Goal: Task Accomplishment & Management: Manage account settings

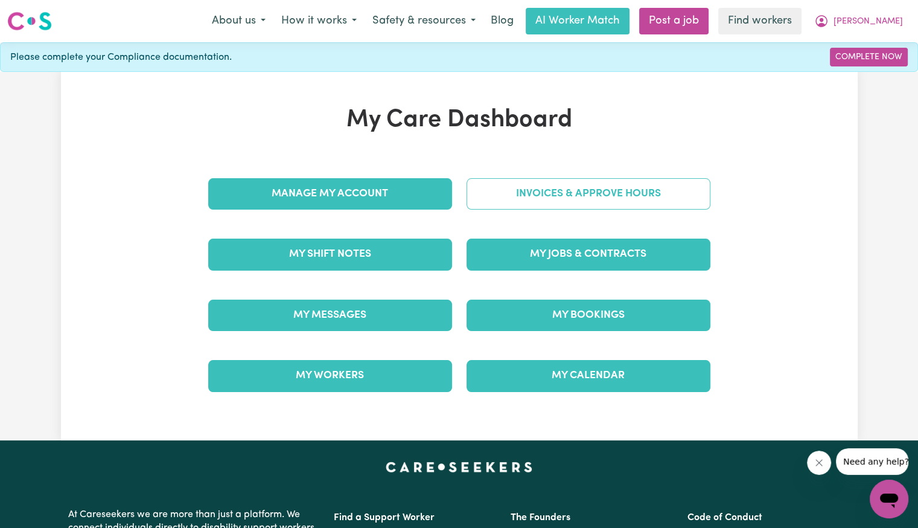
click at [546, 206] on link "Invoices & Approve Hours" at bounding box center [589, 193] width 244 height 31
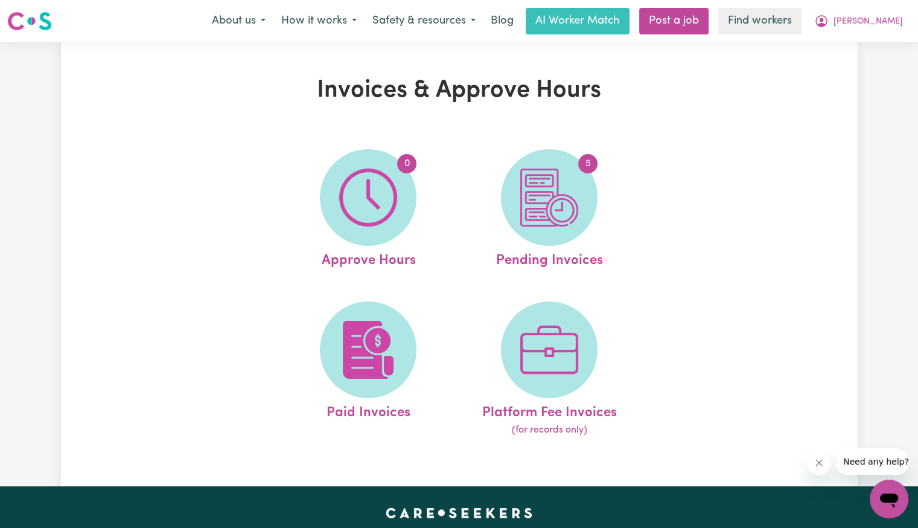
click at [546, 206] on img at bounding box center [549, 197] width 58 height 58
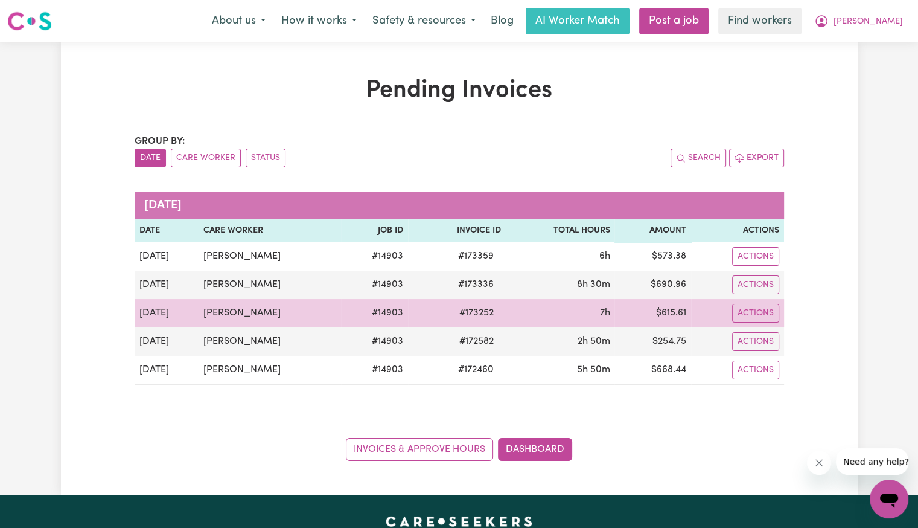
click at [477, 310] on span "# 173252" at bounding box center [476, 313] width 49 height 14
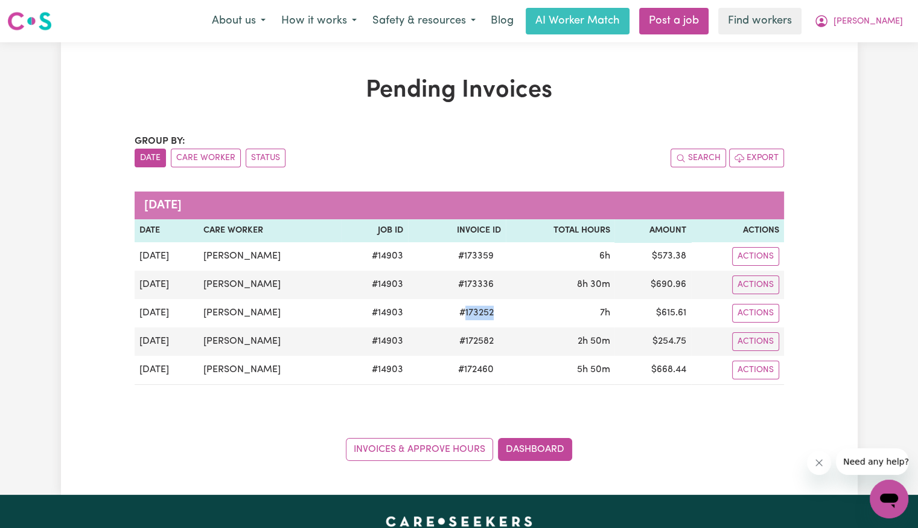
copy span "173252"
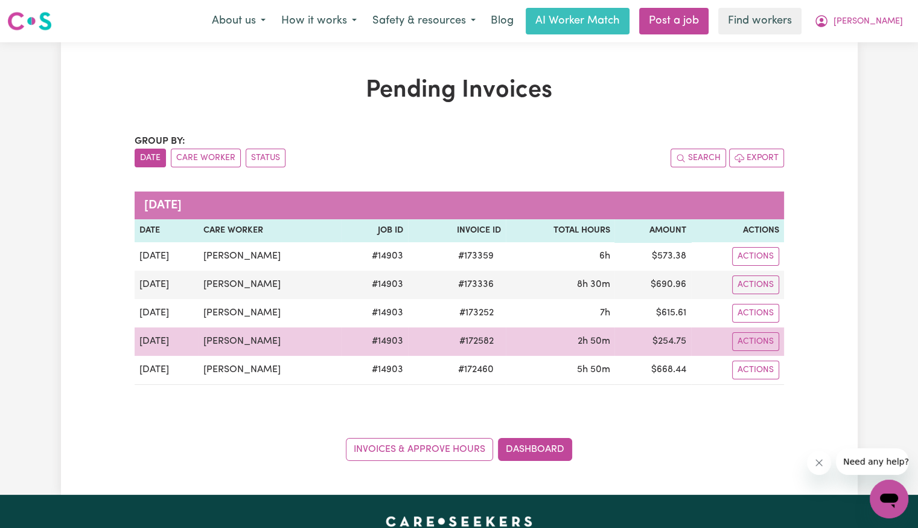
click at [476, 339] on span "# 172582" at bounding box center [476, 341] width 49 height 14
click at [474, 338] on span "# 172582" at bounding box center [476, 341] width 49 height 14
click at [470, 334] on span "# 172582" at bounding box center [476, 341] width 49 height 14
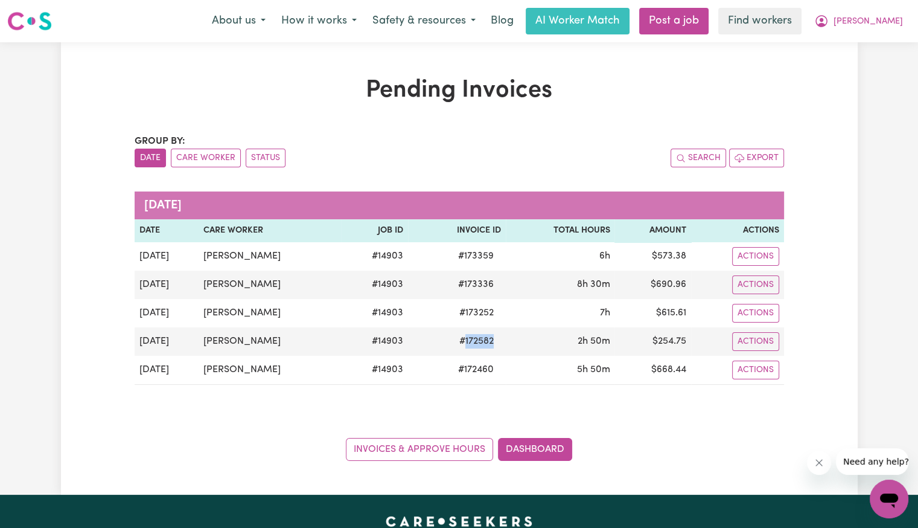
copy span "172582"
click at [877, 28] on button "[PERSON_NAME]" at bounding box center [859, 20] width 104 height 25
click at [862, 66] on link "Logout" at bounding box center [862, 69] width 95 height 23
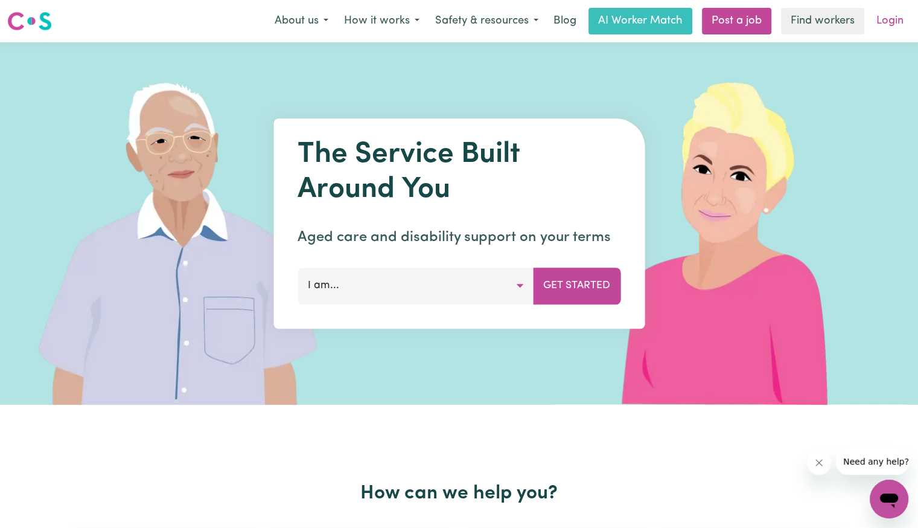
click at [898, 24] on link "Login" at bounding box center [890, 21] width 42 height 27
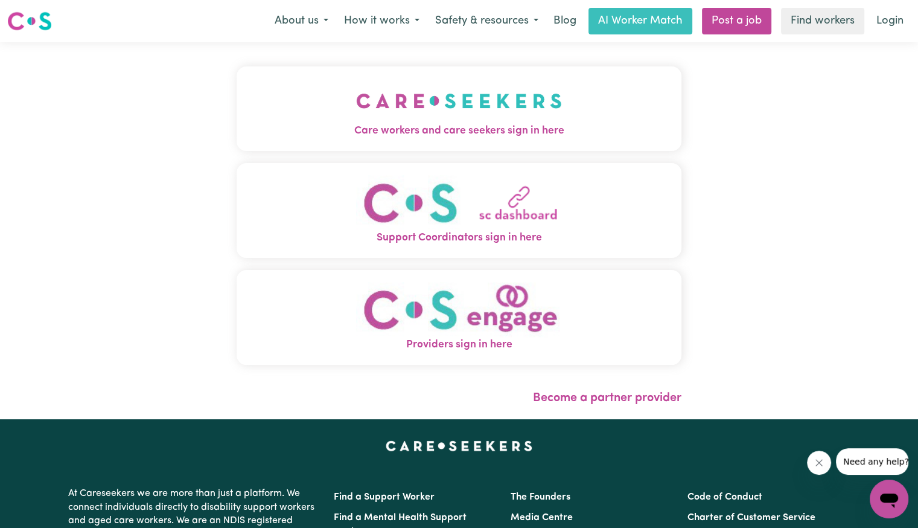
click at [356, 104] on img "Care workers and care seekers sign in here" at bounding box center [459, 100] width 206 height 45
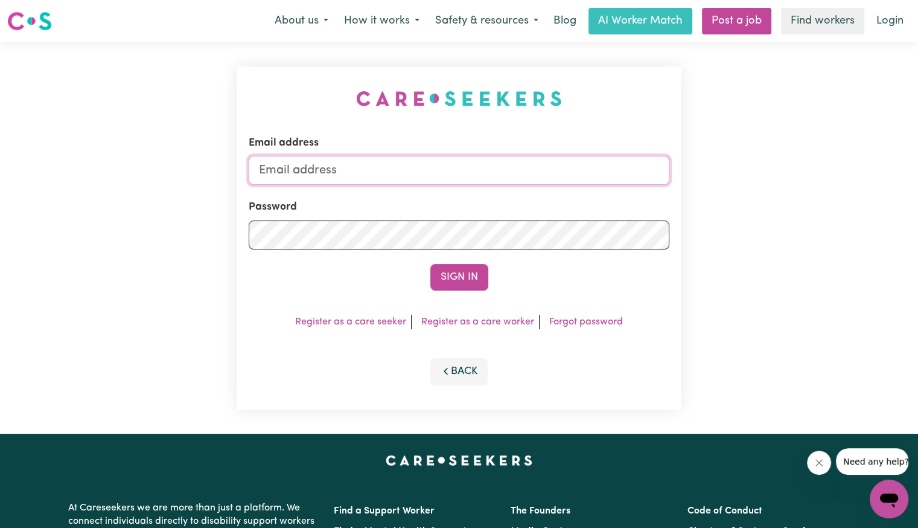
click at [382, 170] on input "Email address" at bounding box center [459, 170] width 421 height 29
drag, startPoint x: 319, startPoint y: 173, endPoint x: 569, endPoint y: 149, distance: 251.1
click at [569, 149] on div "Email address [EMAIL_ADDRESS][DOMAIN_NAME]" at bounding box center [459, 160] width 421 height 50
paste input "[EMAIL_ADDRESS][DOMAIN_NAME]"
type input "Superuser~[EMAIL_ADDRESS][DOMAIN_NAME]"
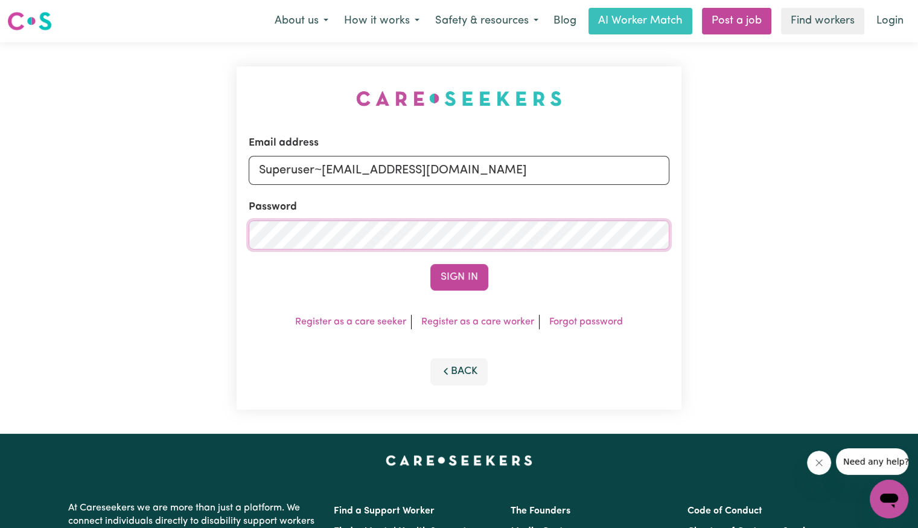
click at [430, 264] on button "Sign In" at bounding box center [459, 277] width 58 height 27
